Goal: Communication & Community: Answer question/provide support

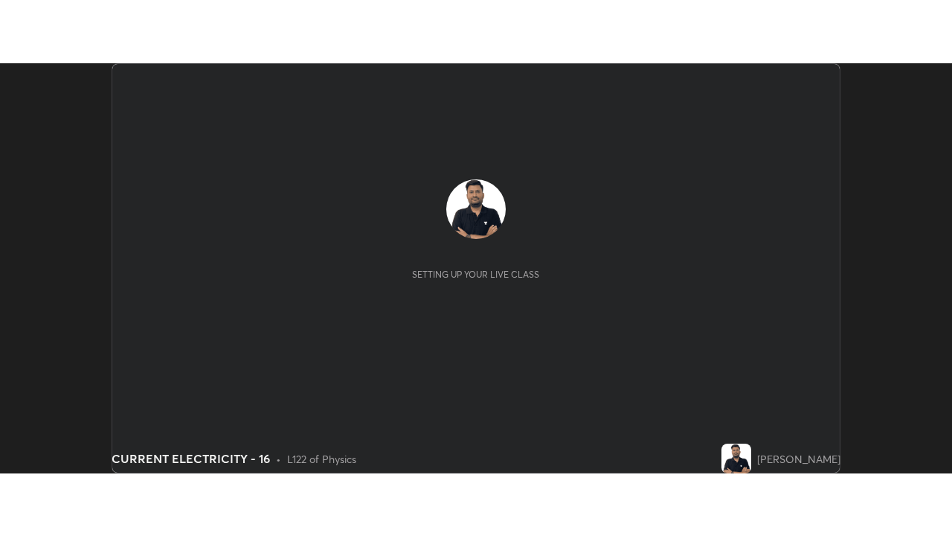
scroll to position [410, 952]
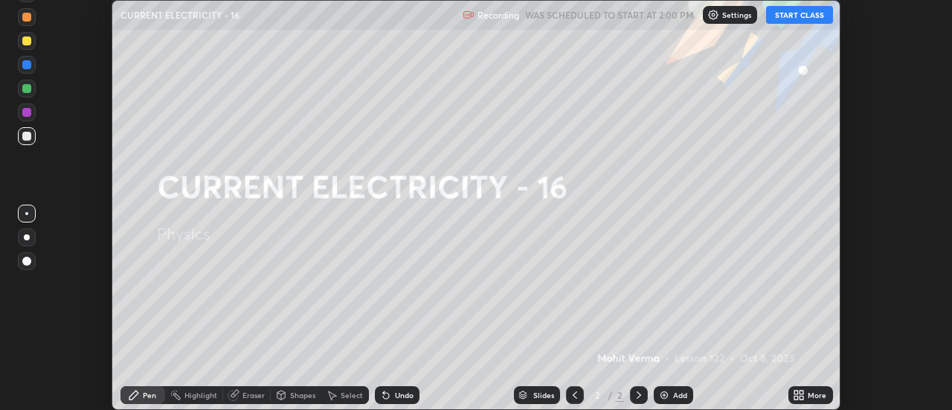
click at [810, 16] on button "START CLASS" at bounding box center [799, 15] width 67 height 18
click at [806, 395] on div "More" at bounding box center [811, 395] width 45 height 18
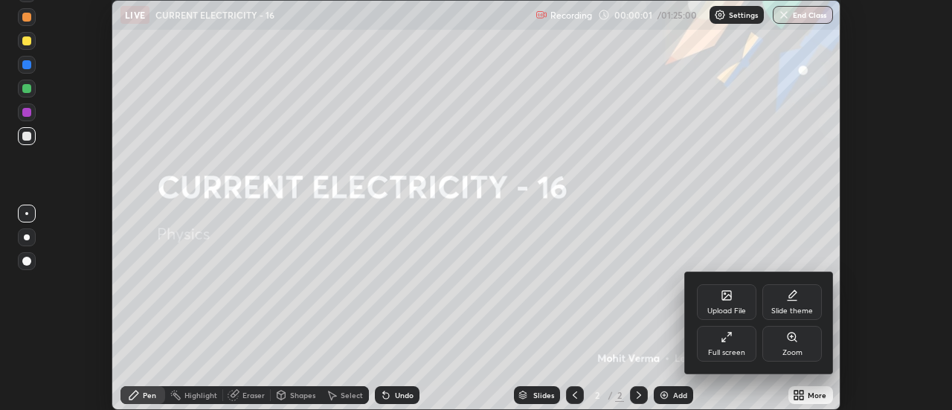
click at [731, 349] on div "Full screen" at bounding box center [726, 352] width 37 height 7
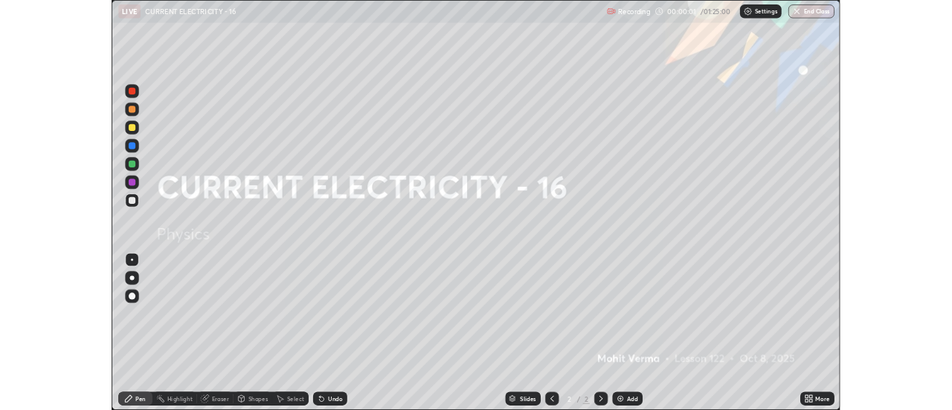
scroll to position [536, 952]
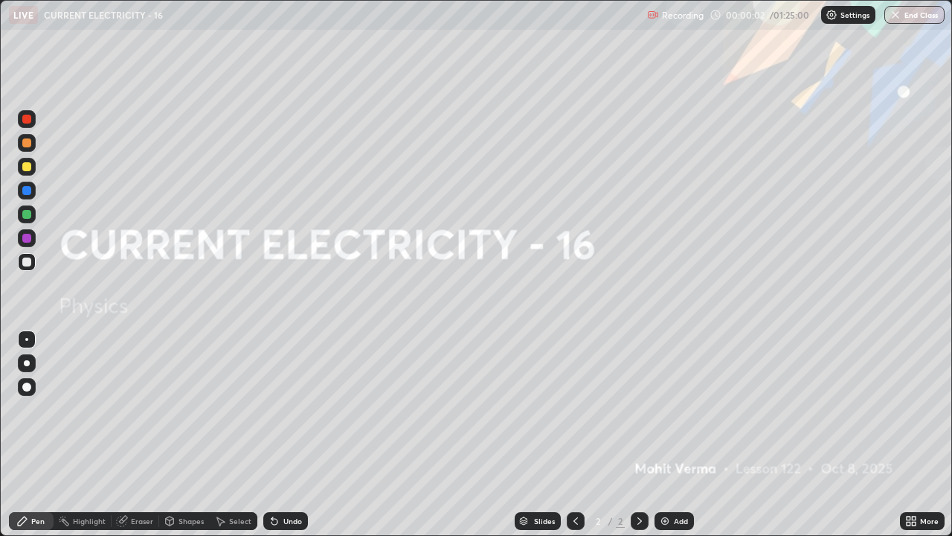
click at [676, 409] on div "Add" at bounding box center [681, 520] width 14 height 7
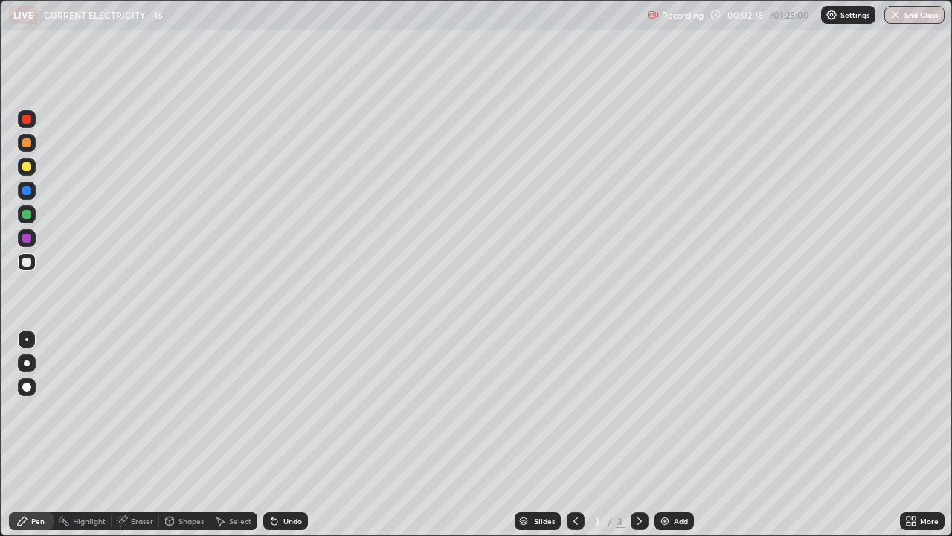
click at [281, 409] on div "Undo" at bounding box center [285, 521] width 45 height 18
click at [799, 409] on div "Slides 3 / 3 Add" at bounding box center [604, 521] width 592 height 30
click at [679, 409] on div "Add" at bounding box center [681, 520] width 14 height 7
click at [141, 409] on div "Eraser" at bounding box center [136, 521] width 48 height 18
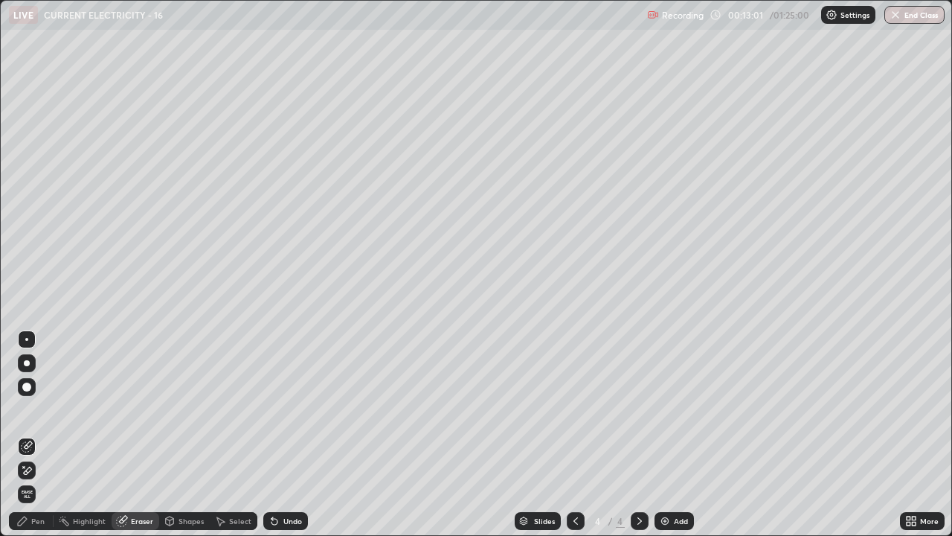
click at [34, 409] on div "Pen" at bounding box center [37, 520] width 13 height 7
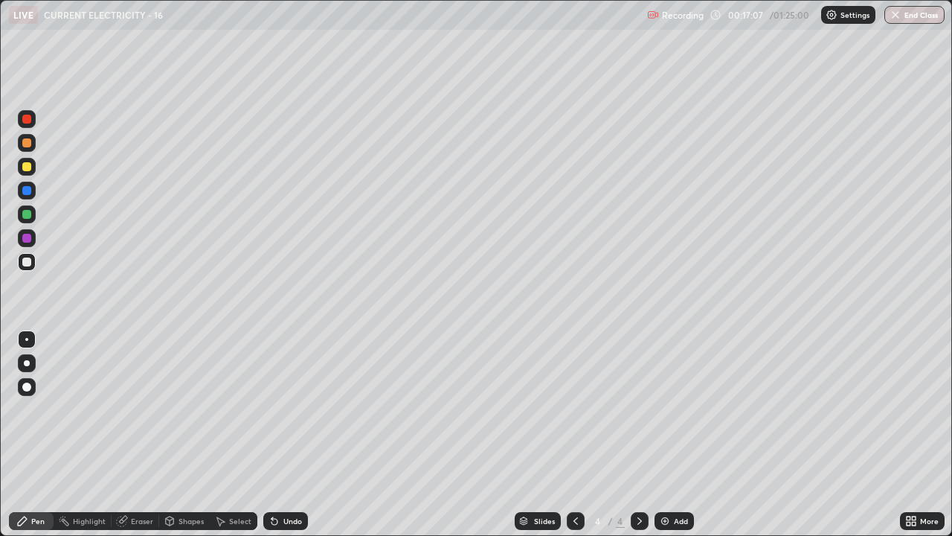
click at [146, 409] on div "Eraser" at bounding box center [142, 520] width 22 height 7
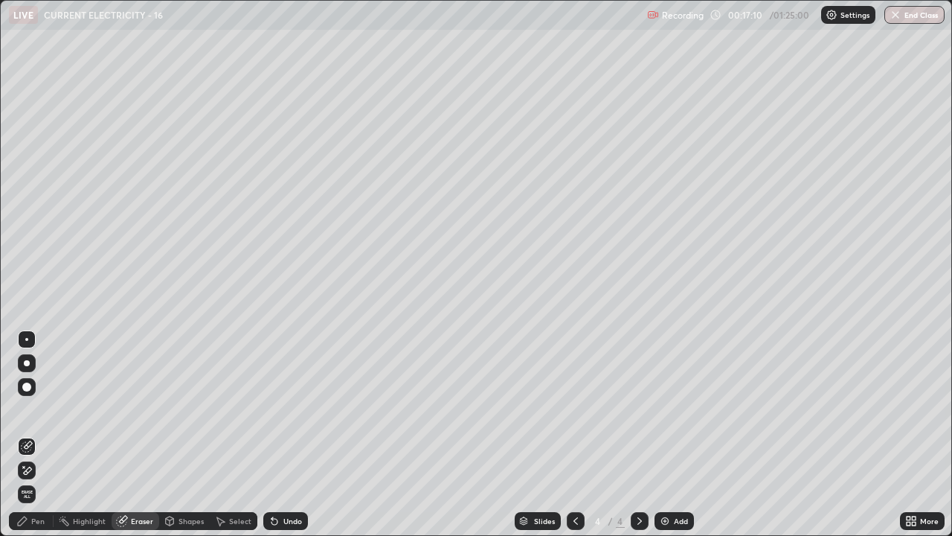
click at [28, 409] on icon at bounding box center [27, 470] width 12 height 13
click at [43, 409] on div "Pen" at bounding box center [31, 521] width 45 height 18
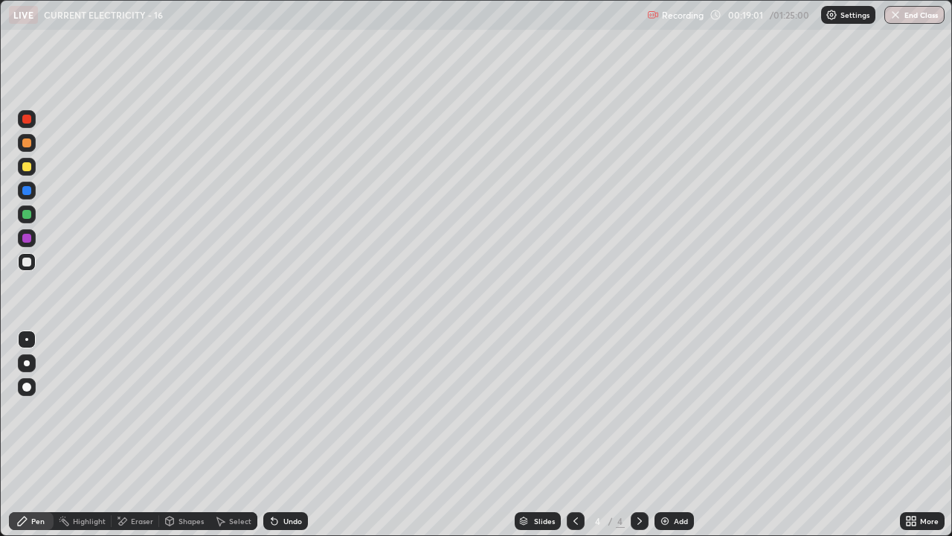
click at [728, 409] on div "Slides 4 / 4 Add" at bounding box center [604, 521] width 592 height 30
click at [670, 409] on div "Add" at bounding box center [674, 521] width 39 height 18
click at [673, 409] on div "Add" at bounding box center [674, 521] width 39 height 18
click at [576, 409] on icon at bounding box center [576, 521] width 12 height 12
click at [661, 409] on div "Add" at bounding box center [674, 521] width 39 height 18
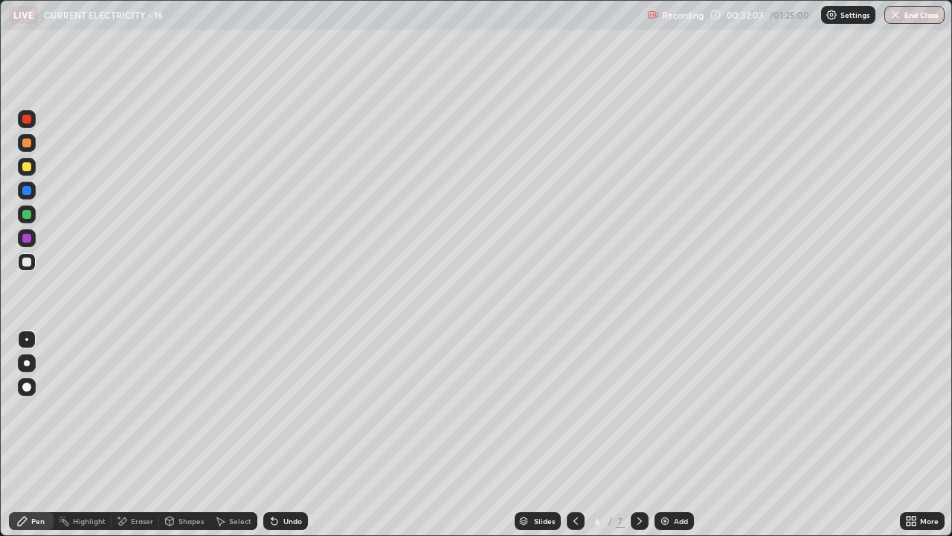
click at [286, 409] on div "Undo" at bounding box center [285, 521] width 45 height 18
click at [287, 409] on div "Undo" at bounding box center [292, 520] width 19 height 7
click at [288, 409] on div "Undo" at bounding box center [292, 520] width 19 height 7
click at [31, 164] on div at bounding box center [26, 166] width 9 height 9
click at [636, 409] on div at bounding box center [640, 521] width 18 height 18
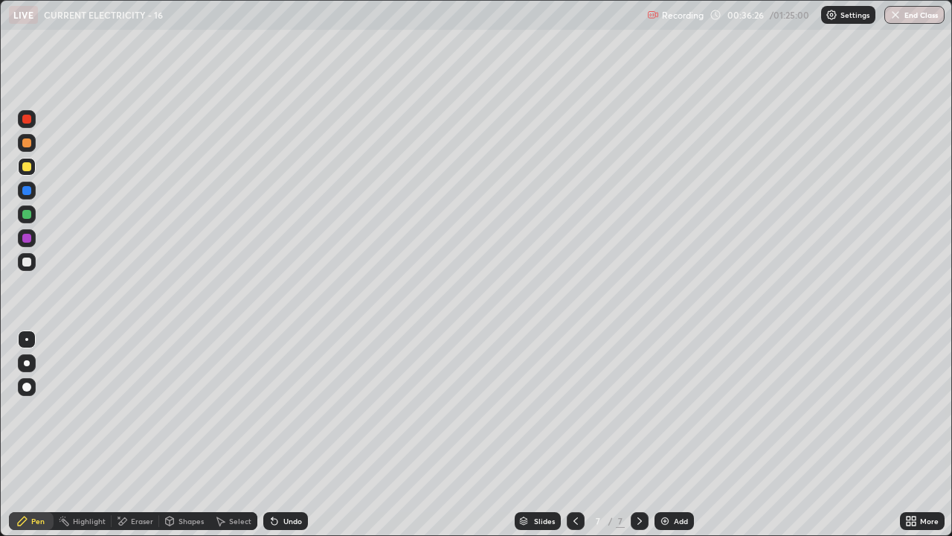
click at [27, 262] on div at bounding box center [26, 261] width 9 height 9
click at [30, 169] on div at bounding box center [26, 166] width 9 height 9
click at [677, 409] on div "Add" at bounding box center [674, 521] width 39 height 18
click at [135, 409] on div "Eraser" at bounding box center [142, 520] width 22 height 7
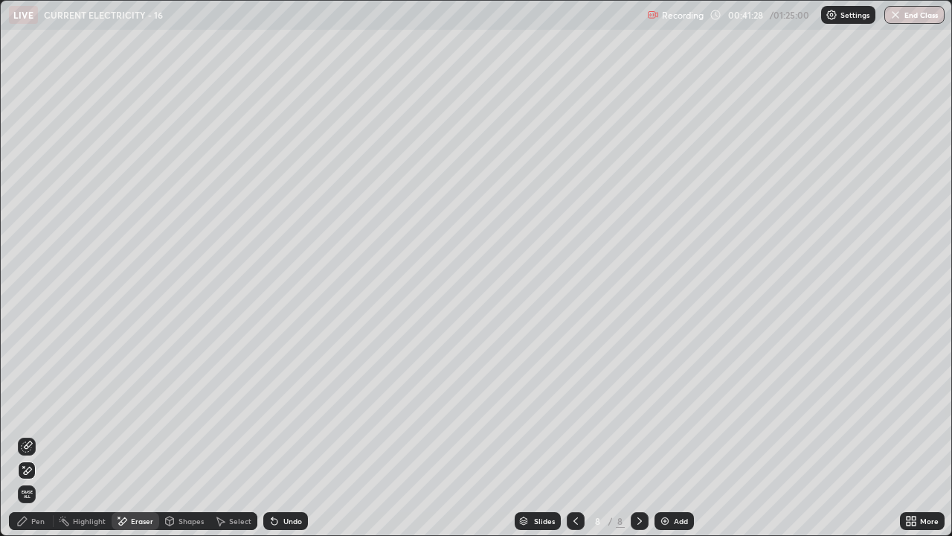
click at [29, 409] on icon at bounding box center [27, 446] width 12 height 12
click at [34, 409] on div "Pen" at bounding box center [37, 520] width 13 height 7
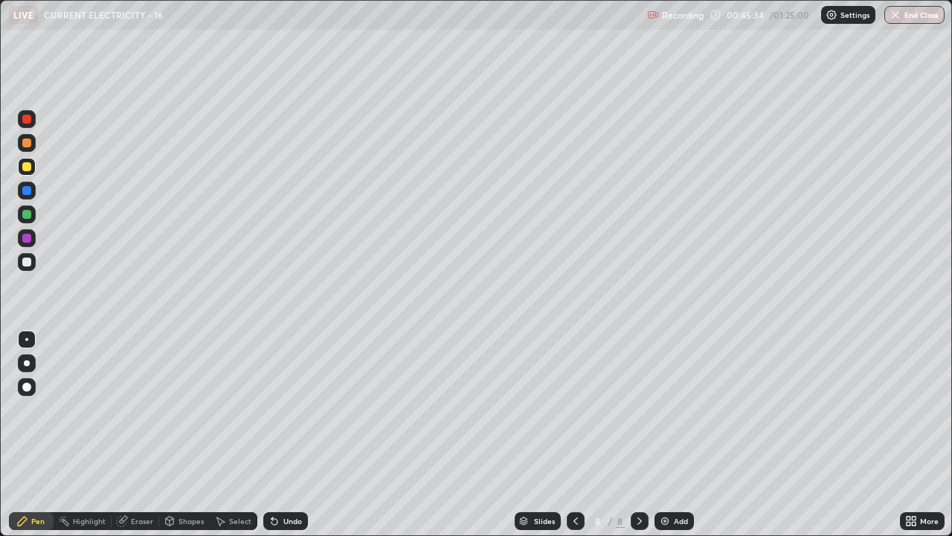
click at [299, 409] on div "Undo" at bounding box center [292, 520] width 19 height 7
click at [668, 409] on img at bounding box center [665, 521] width 12 height 12
click at [299, 409] on div "Undo" at bounding box center [292, 520] width 19 height 7
click at [300, 409] on div "Undo" at bounding box center [292, 520] width 19 height 7
click at [26, 261] on div at bounding box center [26, 261] width 9 height 9
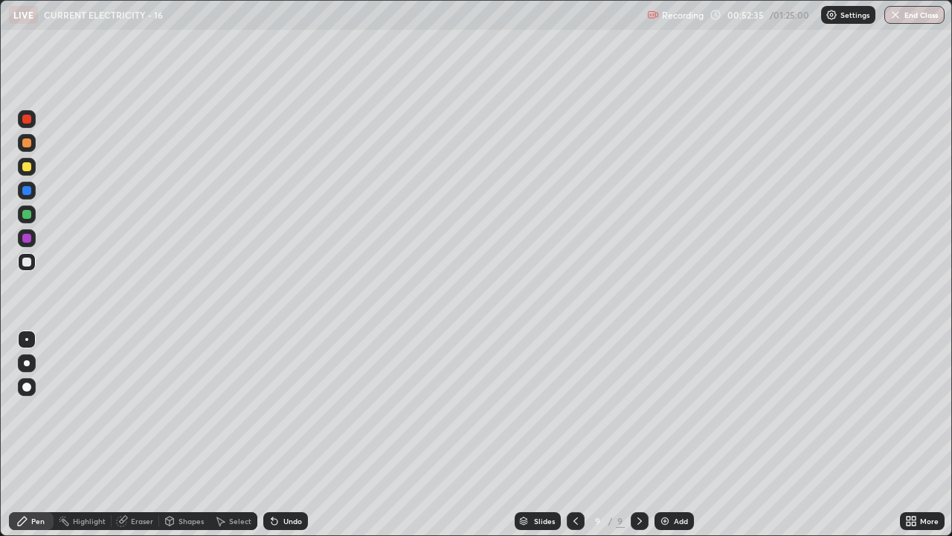
click at [687, 409] on div "Add" at bounding box center [674, 521] width 39 height 18
click at [298, 409] on div "Undo" at bounding box center [285, 521] width 45 height 18
click at [299, 409] on div "Undo" at bounding box center [285, 521] width 45 height 18
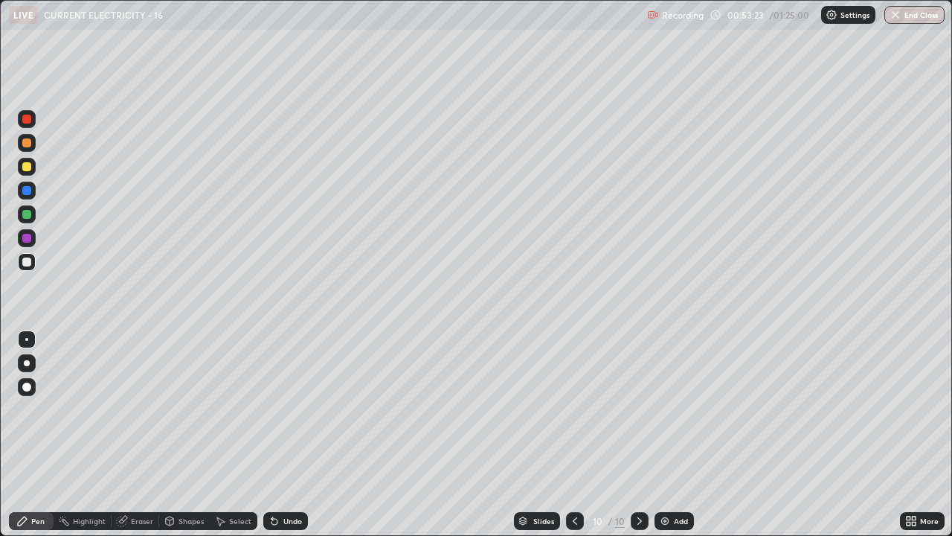
click at [295, 409] on div "Undo" at bounding box center [292, 520] width 19 height 7
click at [288, 409] on div "Undo" at bounding box center [285, 521] width 45 height 18
click at [291, 409] on div "Undo" at bounding box center [285, 521] width 45 height 18
click at [26, 167] on div at bounding box center [26, 166] width 9 height 9
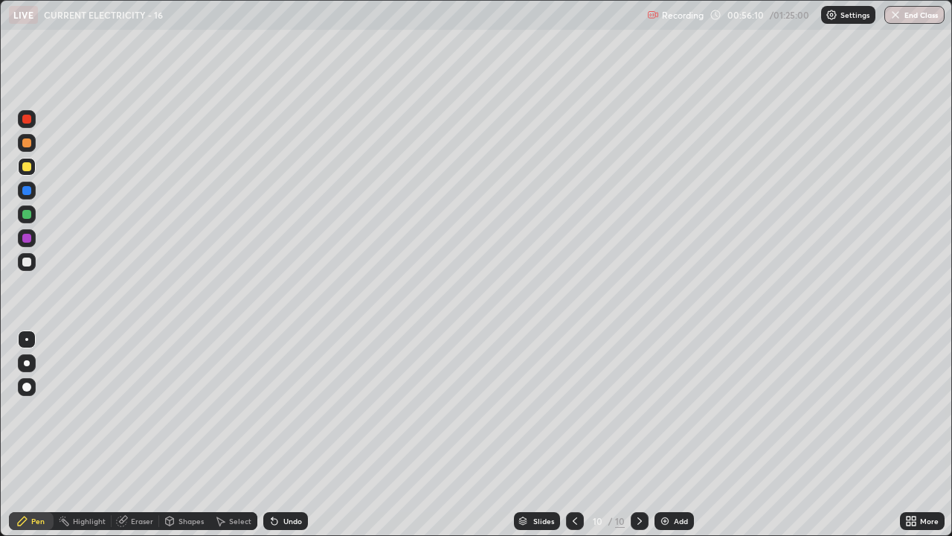
click at [670, 409] on div "Add" at bounding box center [674, 521] width 39 height 18
click at [632, 409] on div at bounding box center [640, 521] width 18 height 30
click at [28, 265] on div at bounding box center [26, 261] width 9 height 9
click at [137, 409] on div "Eraser" at bounding box center [142, 520] width 22 height 7
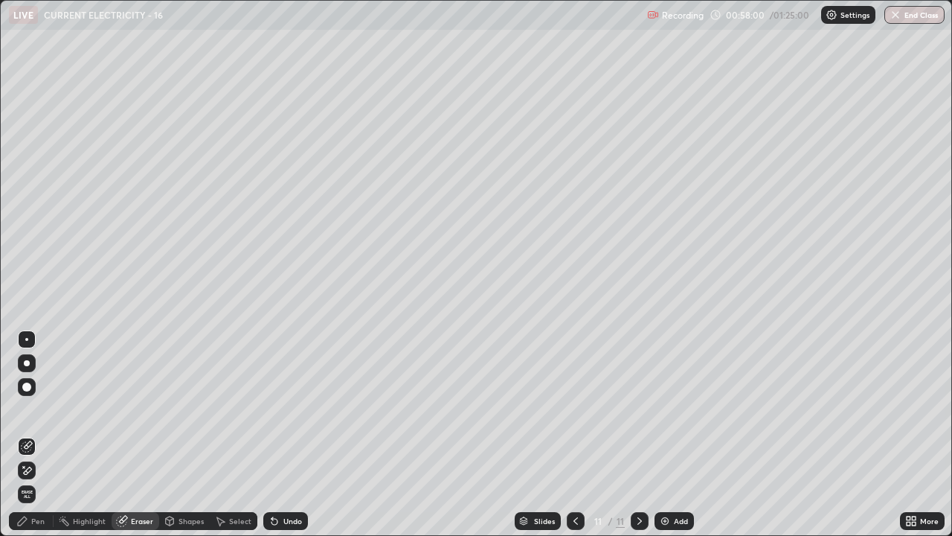
click at [41, 409] on div "Pen" at bounding box center [37, 520] width 13 height 7
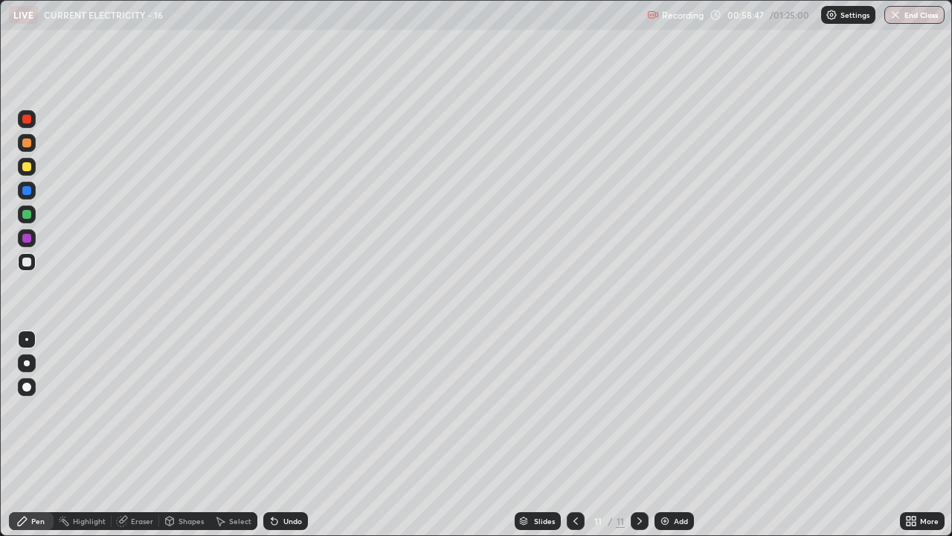
click at [285, 409] on div "Undo" at bounding box center [285, 521] width 45 height 18
click at [283, 409] on div "Undo" at bounding box center [292, 520] width 19 height 7
click at [280, 409] on div "Undo" at bounding box center [285, 521] width 45 height 18
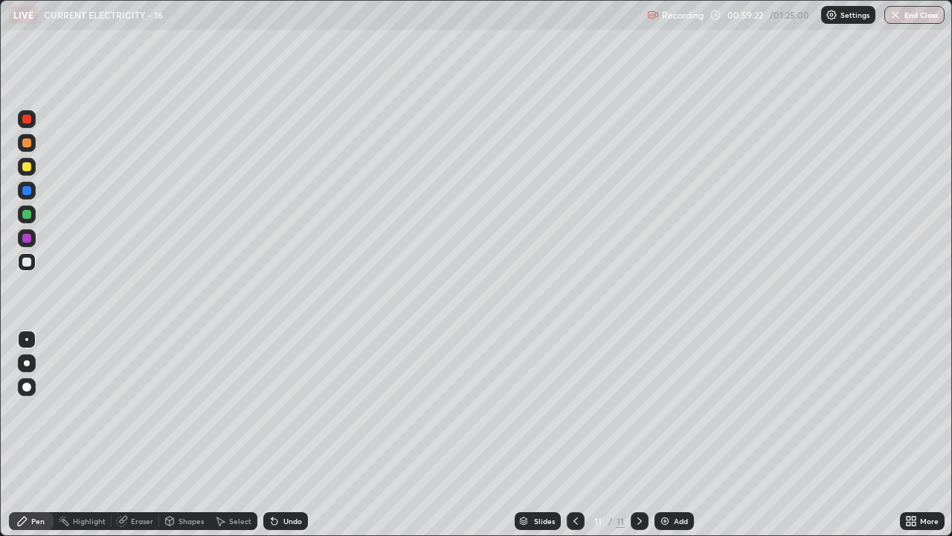
click at [31, 166] on div at bounding box center [26, 166] width 9 height 9
click at [31, 264] on div at bounding box center [26, 261] width 9 height 9
click at [132, 409] on div "Eraser" at bounding box center [142, 520] width 22 height 7
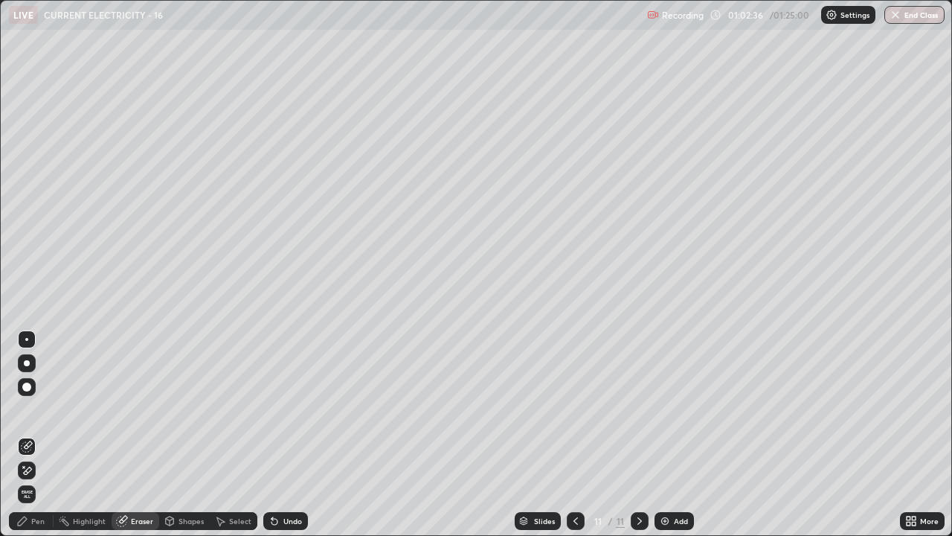
click at [26, 409] on icon at bounding box center [28, 470] width 8 height 7
click at [37, 409] on div "Pen" at bounding box center [37, 520] width 13 height 7
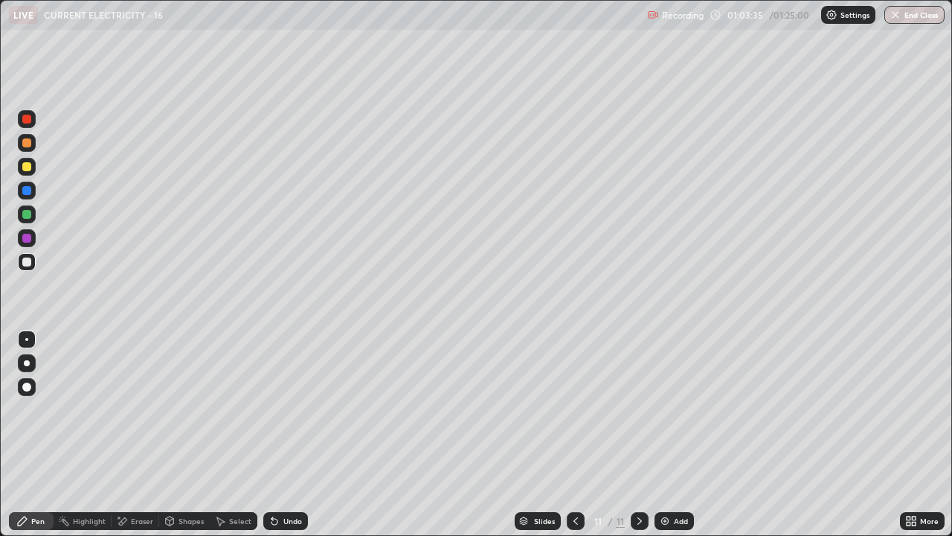
click at [283, 409] on div "Undo" at bounding box center [292, 520] width 19 height 7
click at [281, 409] on div "Undo" at bounding box center [285, 521] width 45 height 18
click at [280, 409] on div "Undo" at bounding box center [285, 521] width 45 height 18
click at [281, 409] on div "Undo" at bounding box center [285, 521] width 45 height 18
click at [278, 409] on div "Undo" at bounding box center [285, 521] width 45 height 18
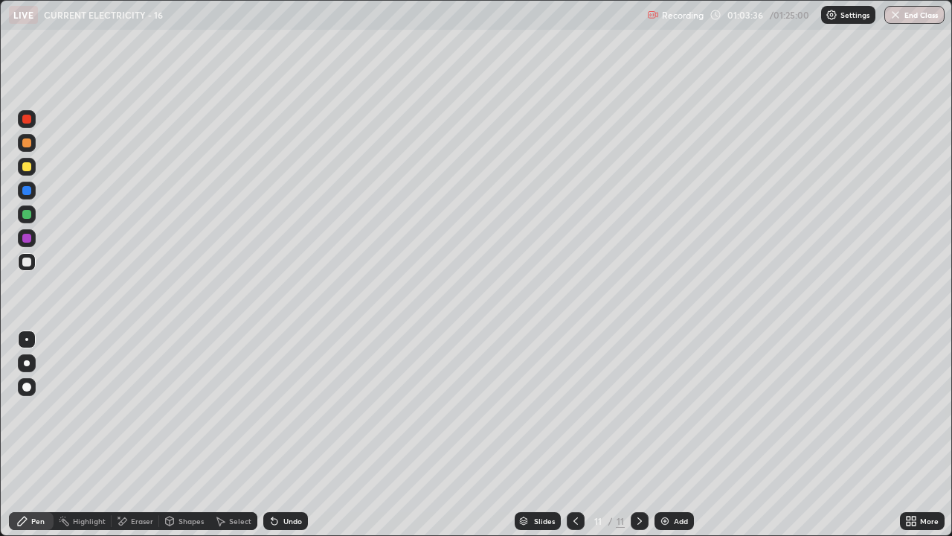
click at [278, 409] on icon at bounding box center [275, 521] width 12 height 12
click at [283, 409] on div "Undo" at bounding box center [292, 520] width 19 height 7
click at [282, 409] on div "Undo" at bounding box center [285, 521] width 45 height 18
click at [281, 409] on div "Undo" at bounding box center [285, 521] width 45 height 18
click at [280, 409] on div "Undo" at bounding box center [285, 521] width 45 height 18
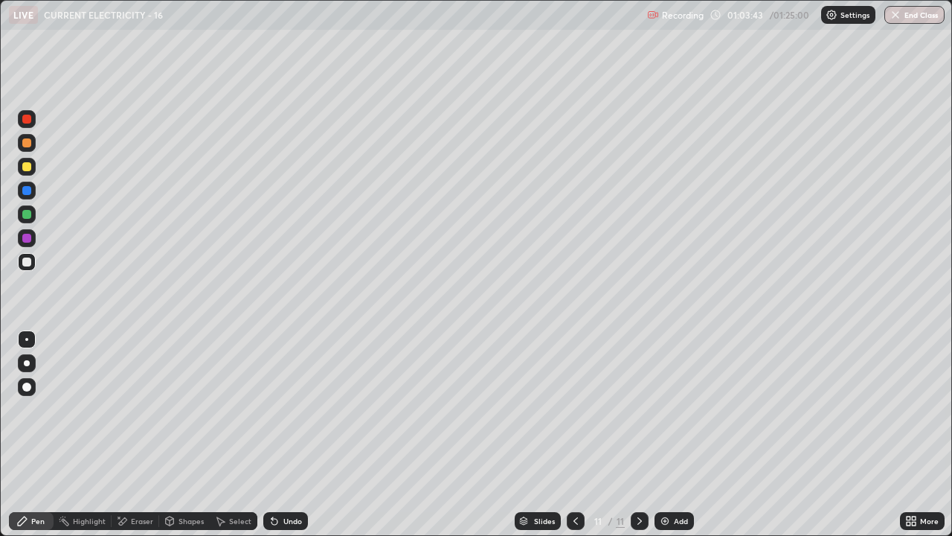
click at [279, 409] on div "Undo" at bounding box center [285, 521] width 45 height 18
click at [134, 409] on div "Eraser" at bounding box center [142, 520] width 22 height 7
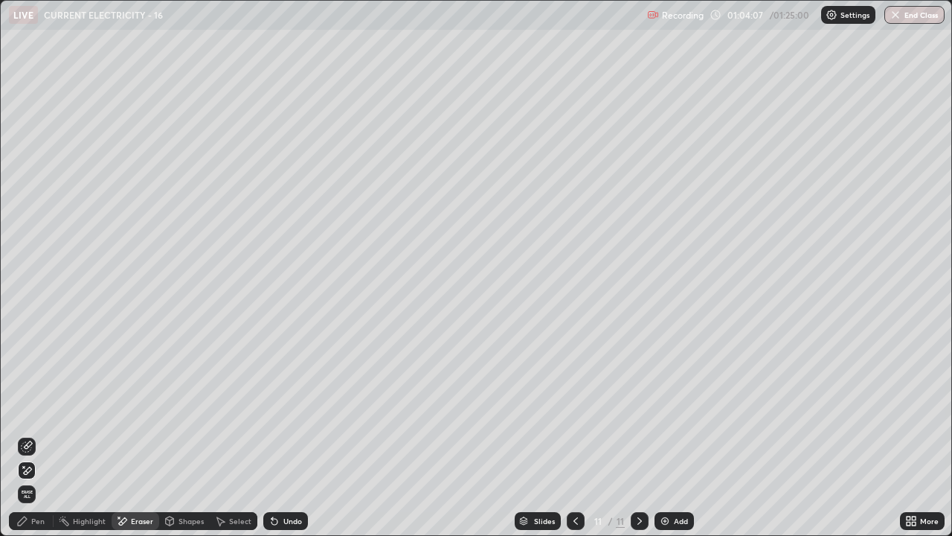
click at [34, 409] on div "Pen" at bounding box center [37, 520] width 13 height 7
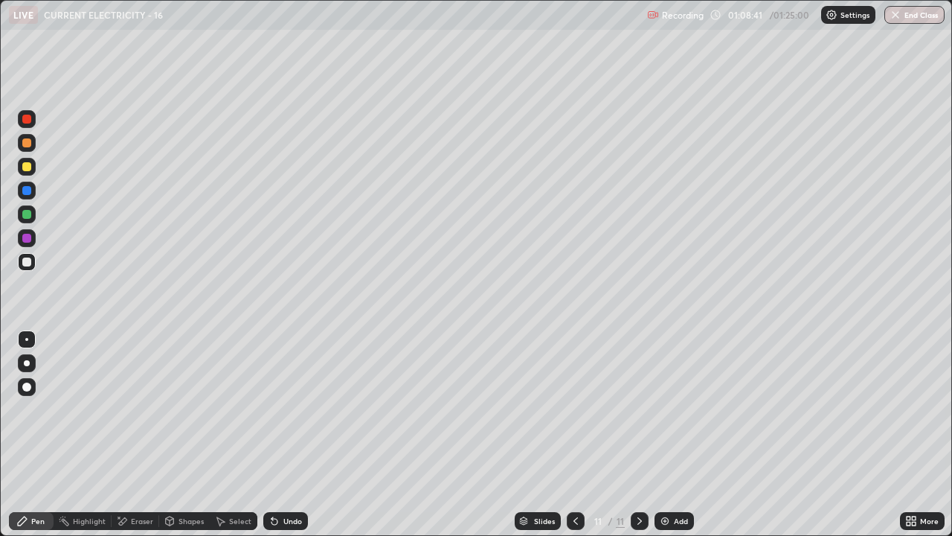
click at [44, 311] on div "Erase all" at bounding box center [27, 268] width 36 height 476
click at [684, 409] on div "Add" at bounding box center [674, 521] width 39 height 18
click at [574, 409] on icon at bounding box center [576, 521] width 12 height 12
click at [570, 409] on div at bounding box center [576, 521] width 18 height 18
click at [572, 409] on icon at bounding box center [576, 521] width 12 height 12
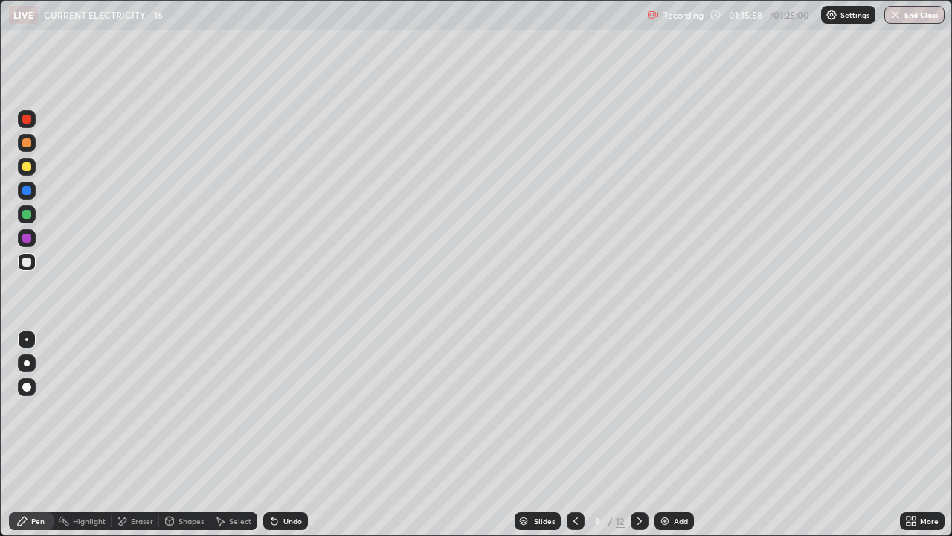
click at [638, 409] on icon at bounding box center [640, 521] width 12 height 12
click at [773, 409] on div "Slides 11 / 12 Add" at bounding box center [604, 521] width 592 height 30
click at [638, 409] on icon at bounding box center [640, 521] width 12 height 12
click at [909, 13] on button "End Class" at bounding box center [915, 15] width 59 height 18
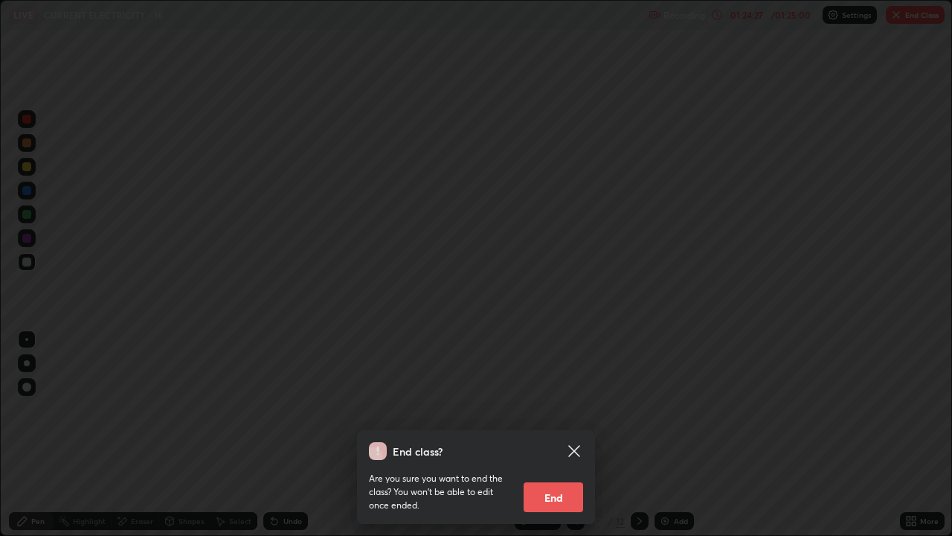
click at [560, 409] on button "End" at bounding box center [554, 497] width 60 height 30
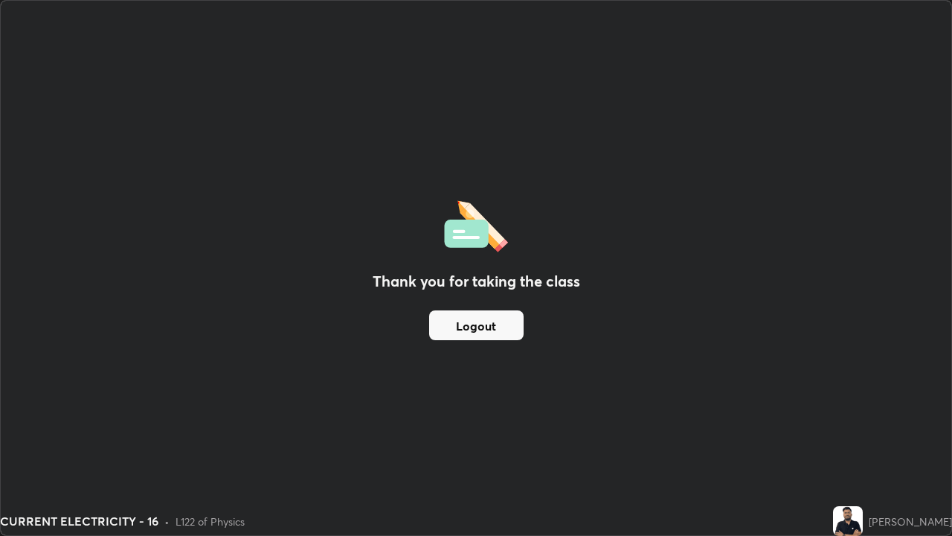
click at [511, 323] on button "Logout" at bounding box center [476, 325] width 94 height 30
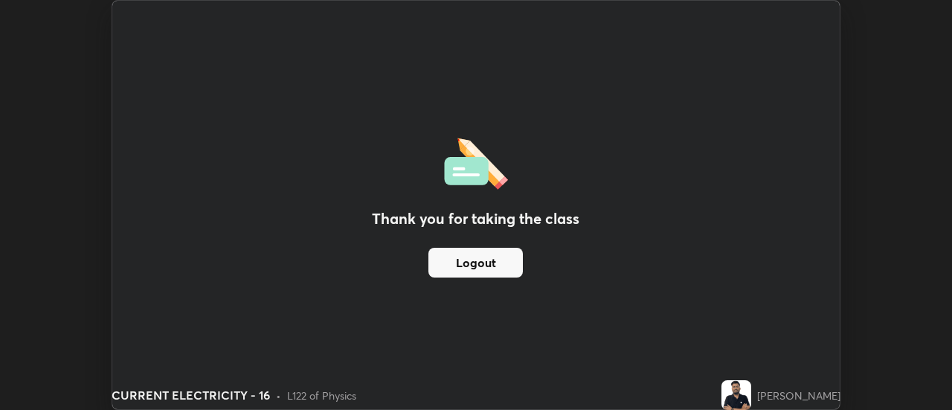
scroll to position [73995, 73452]
